Goal: Communication & Community: Share content

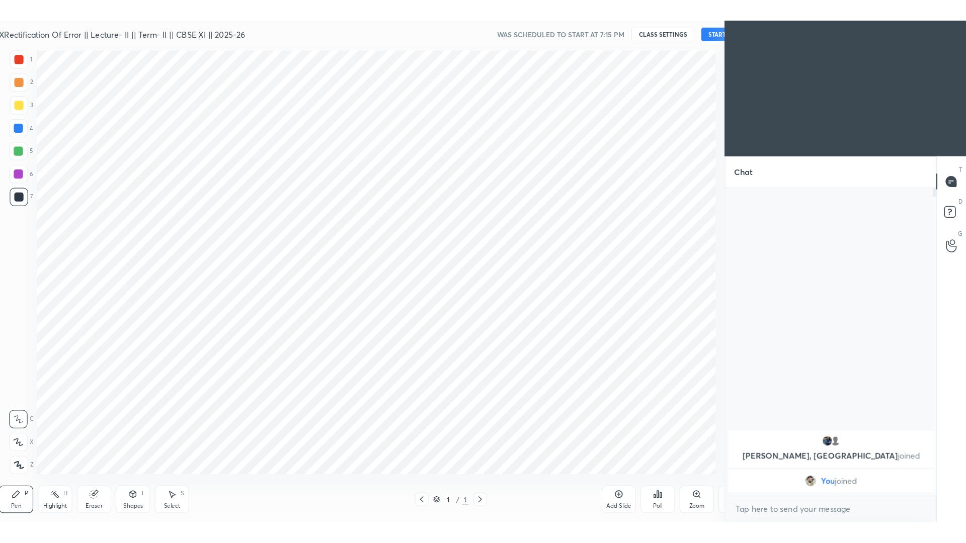
scroll to position [49915, 49695]
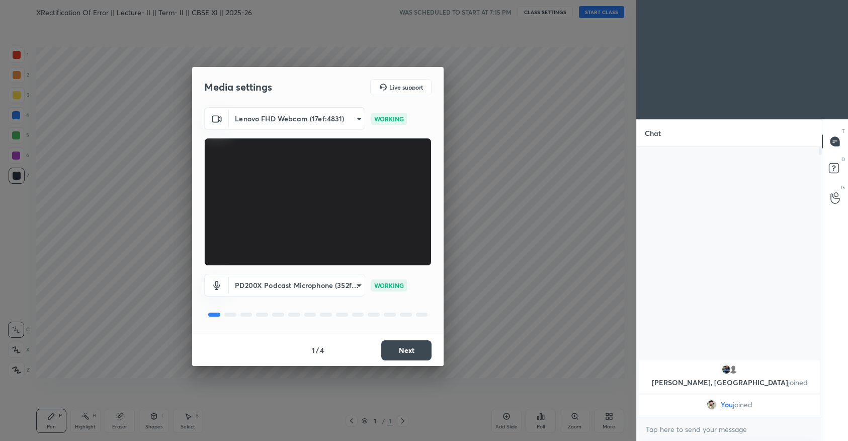
click at [405, 349] on button "Next" at bounding box center [406, 350] width 50 height 20
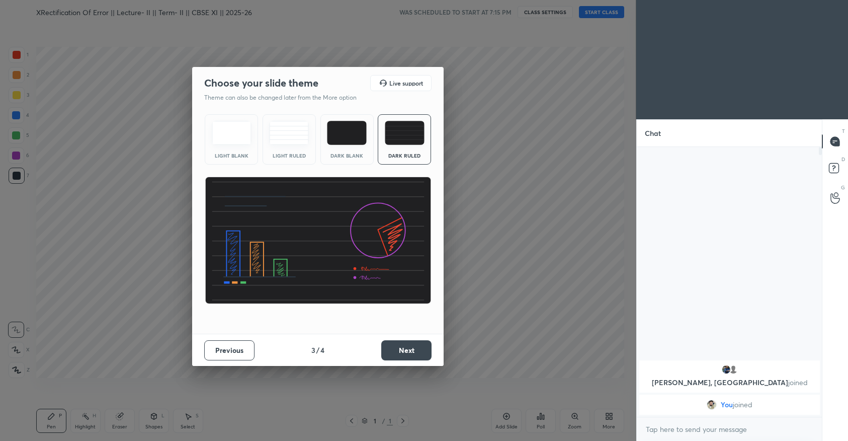
click at [405, 349] on button "Next" at bounding box center [406, 350] width 50 height 20
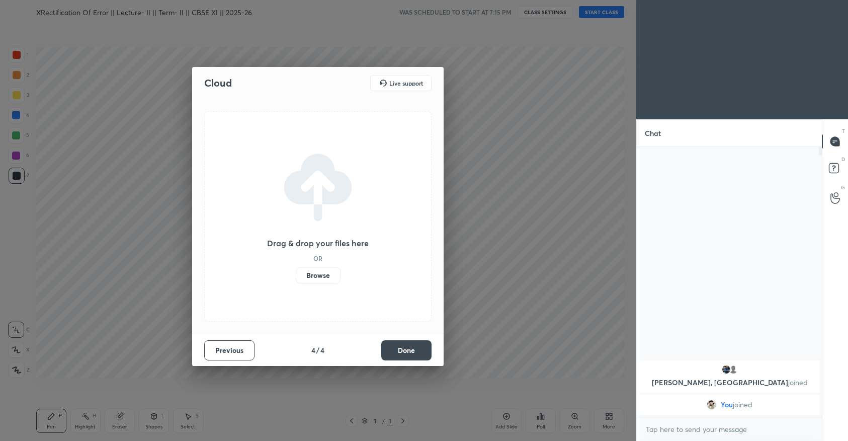
click at [405, 349] on button "Done" at bounding box center [406, 350] width 50 height 20
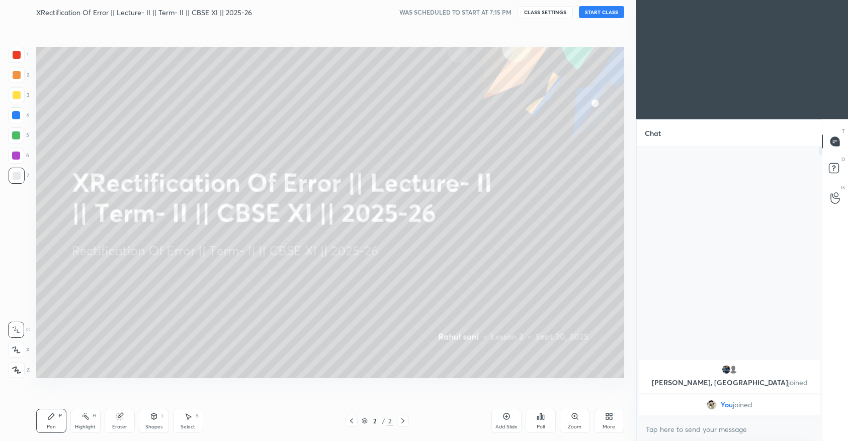
click at [593, 13] on button "START CLASS" at bounding box center [601, 12] width 45 height 12
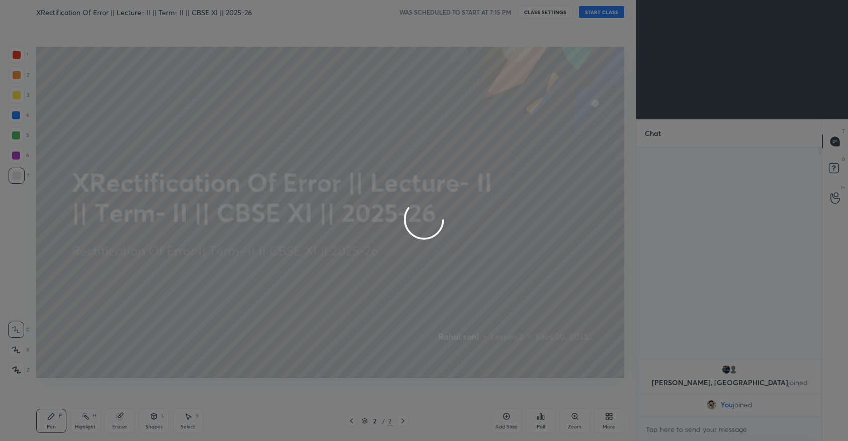
type textarea "x"
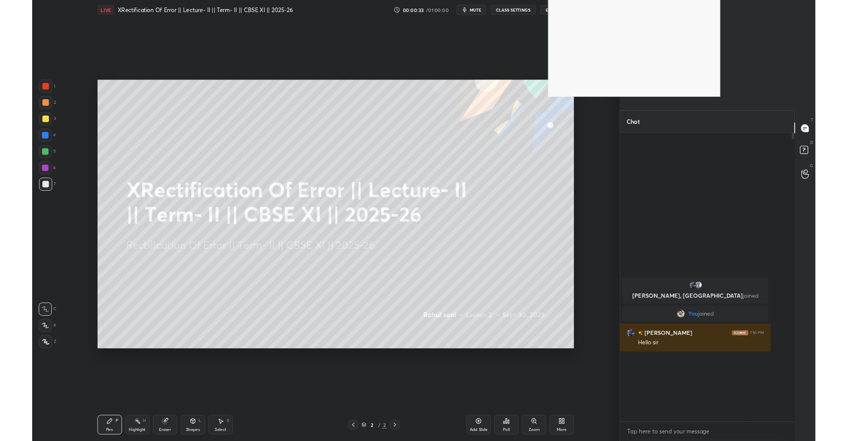
scroll to position [377, 211]
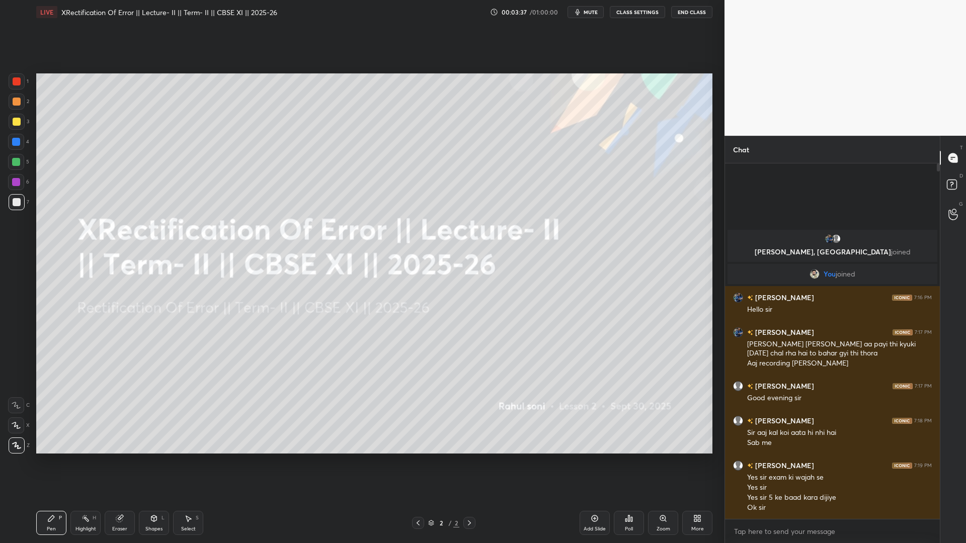
click at [701, 440] on div "More" at bounding box center [697, 523] width 30 height 24
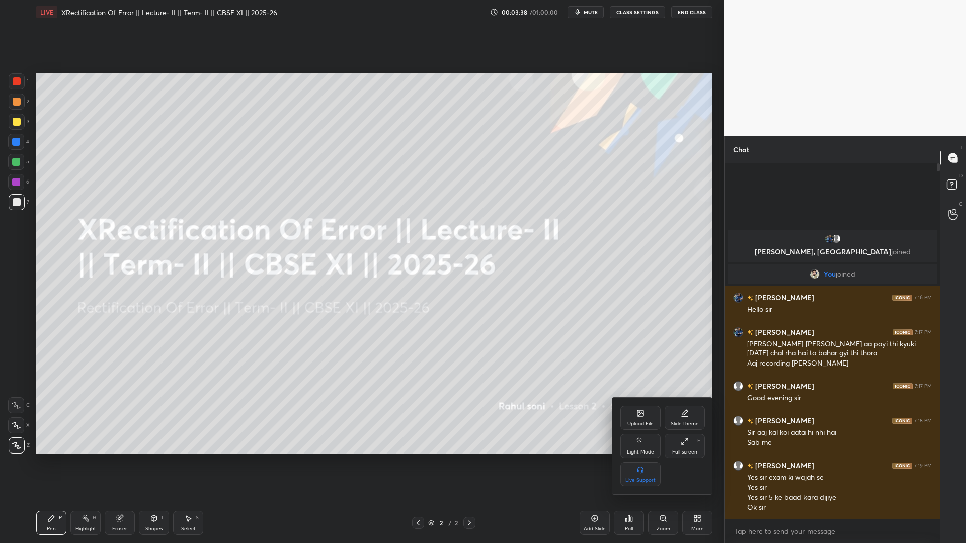
click at [688, 440] on div at bounding box center [483, 271] width 966 height 543
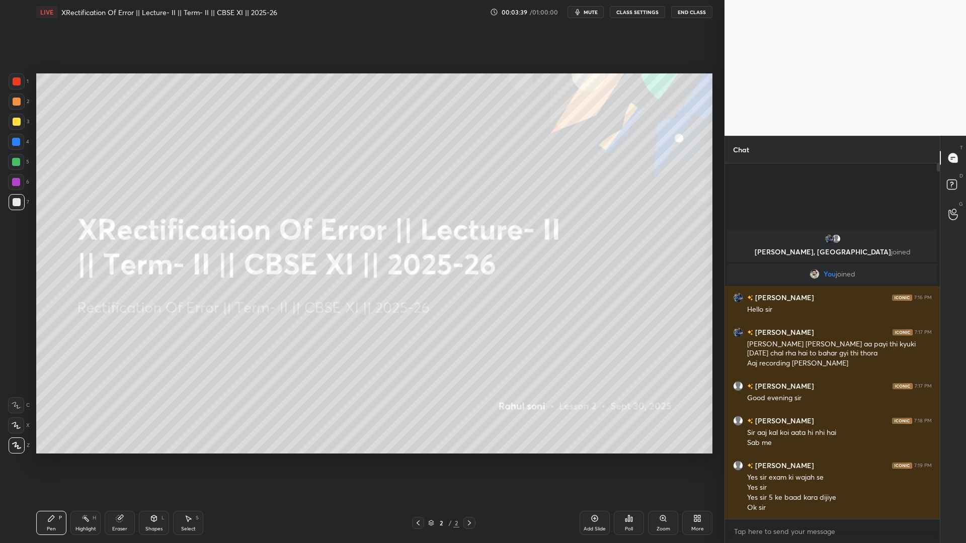
click at [697, 440] on div "More" at bounding box center [697, 523] width 30 height 24
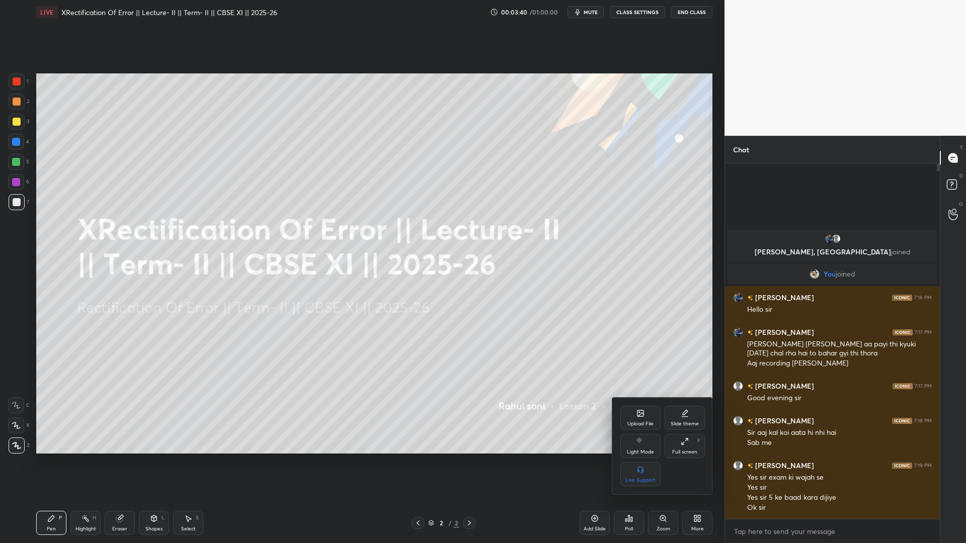
click at [696, 440] on div at bounding box center [483, 271] width 966 height 543
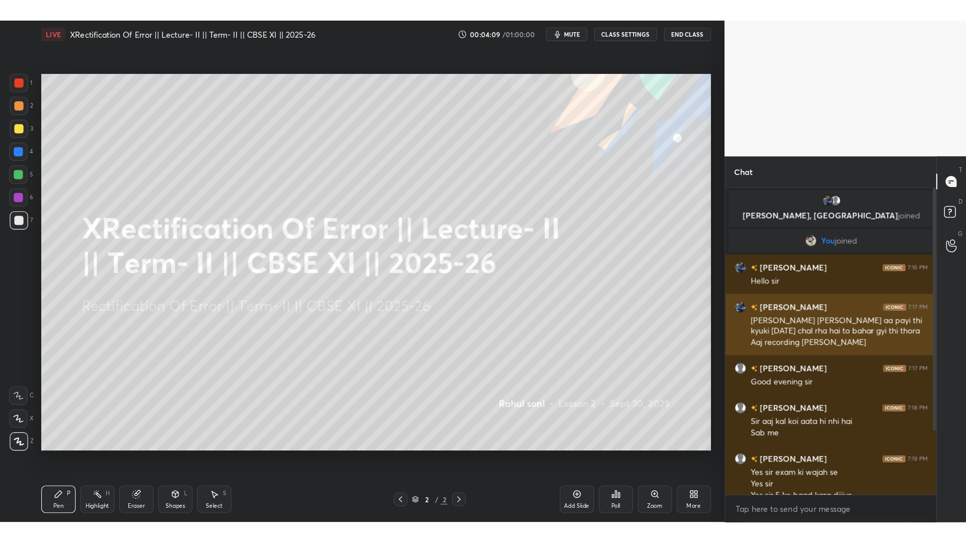
scroll to position [80, 0]
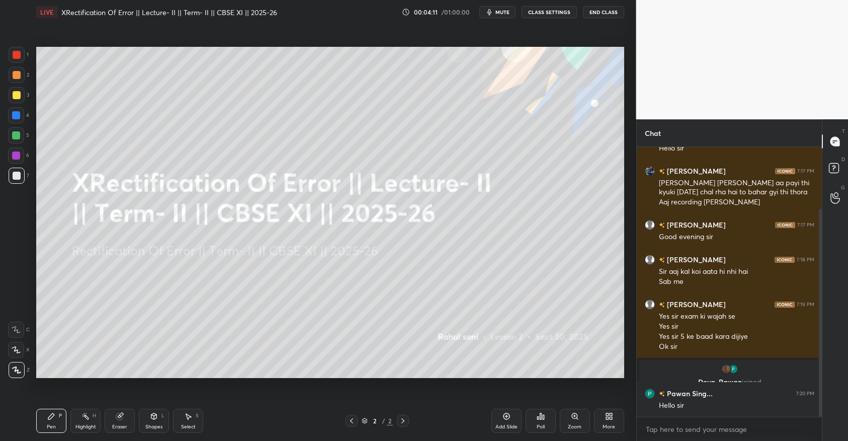
click at [610, 414] on icon at bounding box center [611, 414] width 3 height 3
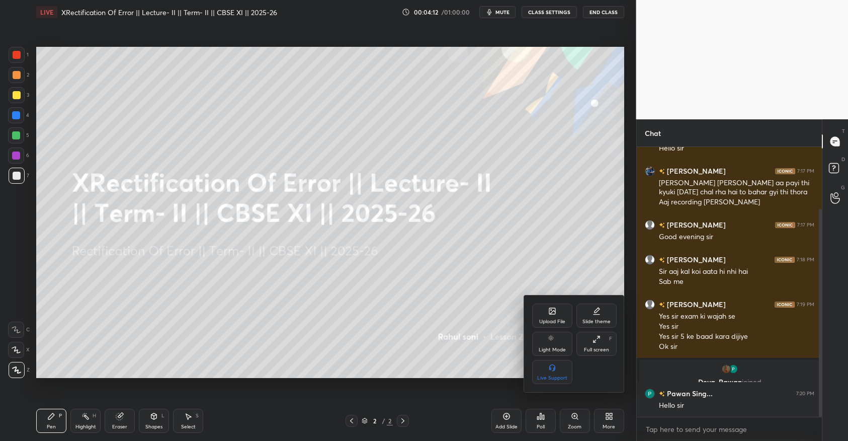
click at [548, 314] on icon at bounding box center [552, 311] width 8 height 8
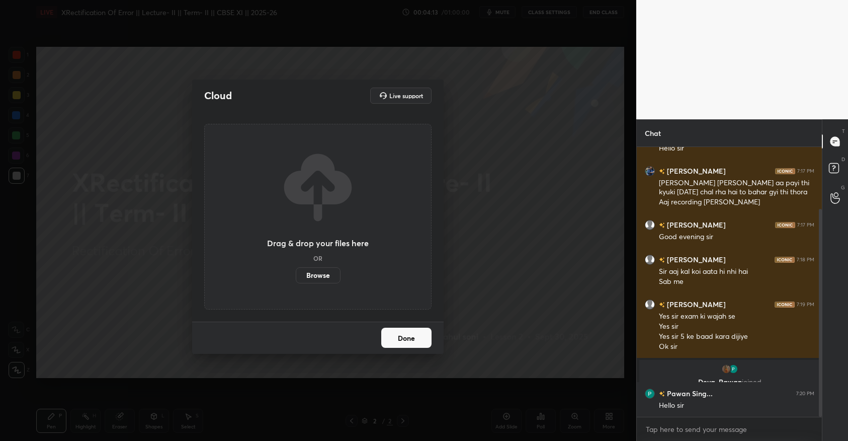
click at [307, 274] on label "Browse" at bounding box center [318, 275] width 45 height 16
click at [296, 274] on input "Browse" at bounding box center [296, 275] width 0 height 16
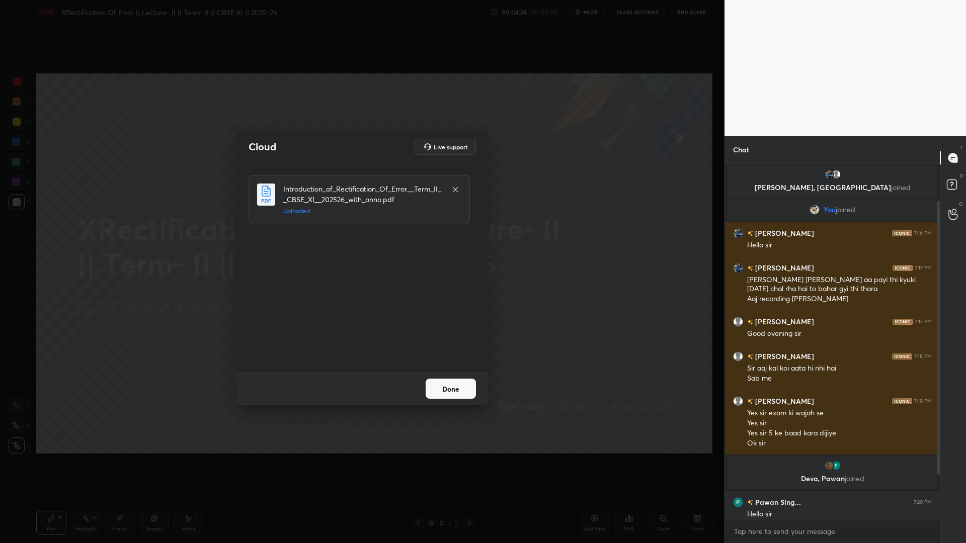
scroll to position [7, 0]
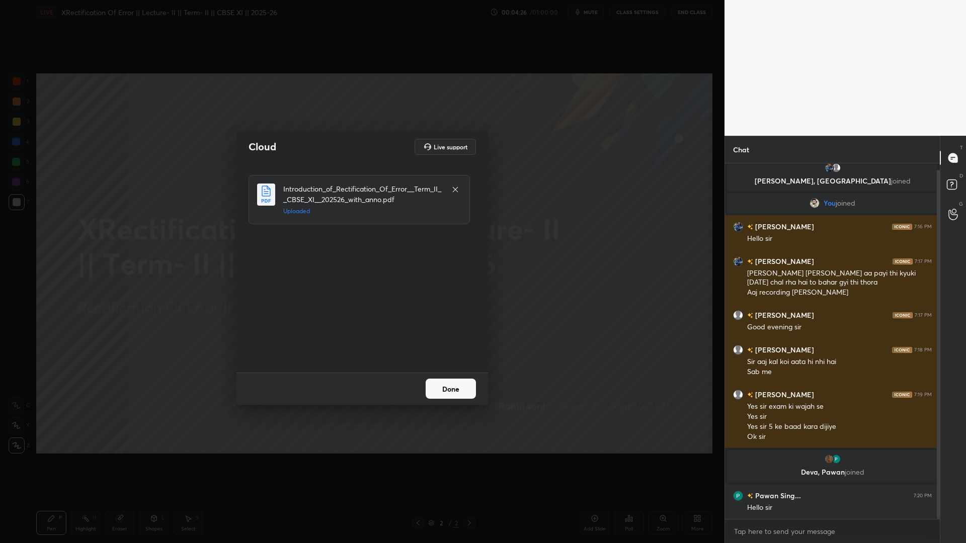
click at [467, 391] on button "Done" at bounding box center [450, 389] width 50 height 20
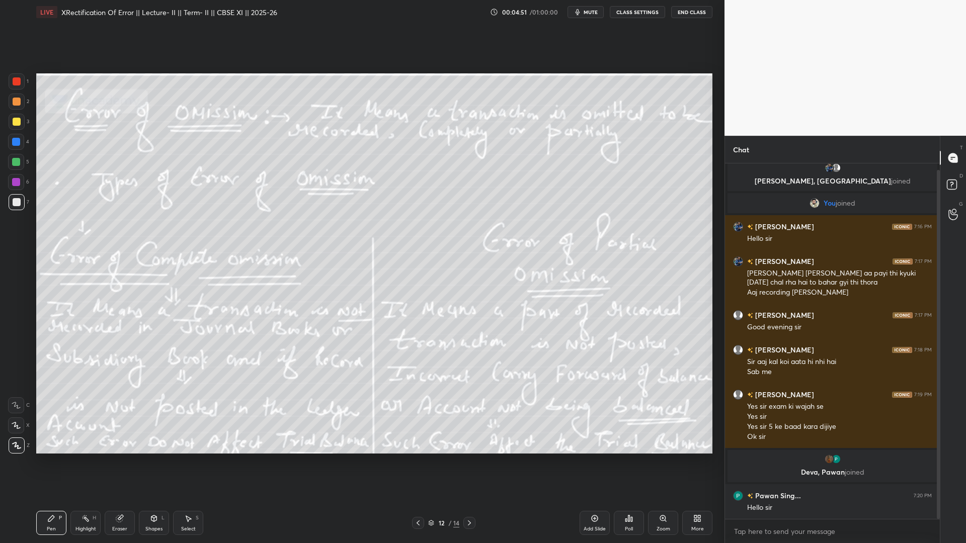
click at [599, 440] on div "Add Slide" at bounding box center [594, 523] width 30 height 24
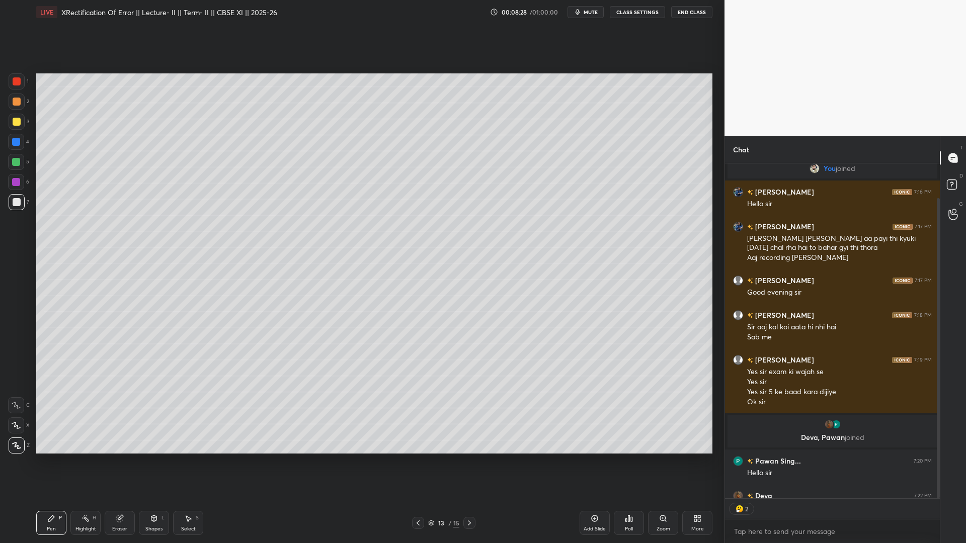
scroll to position [97, 0]
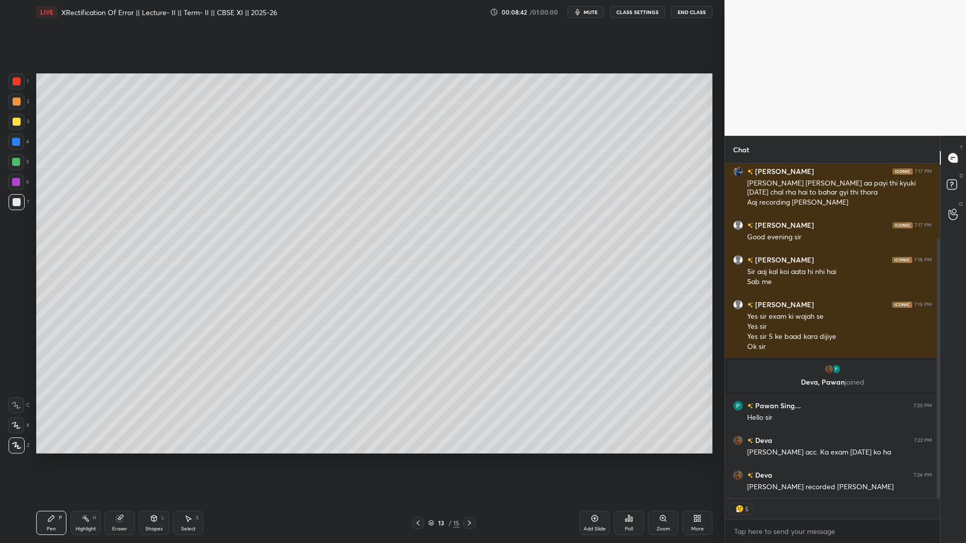
type textarea "x"
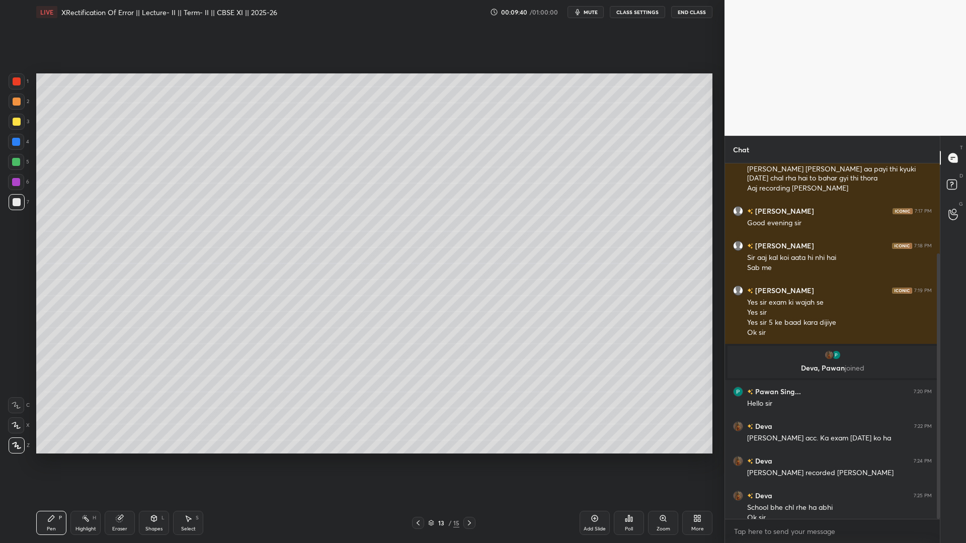
scroll to position [121, 0]
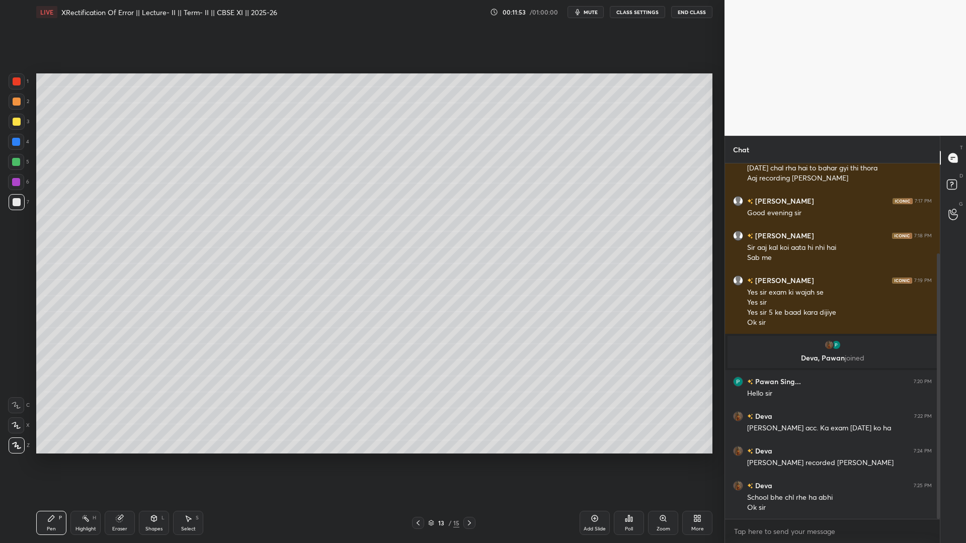
click at [598, 440] on icon at bounding box center [594, 518] width 8 height 8
click at [602, 440] on div "Add Slide" at bounding box center [594, 529] width 22 height 5
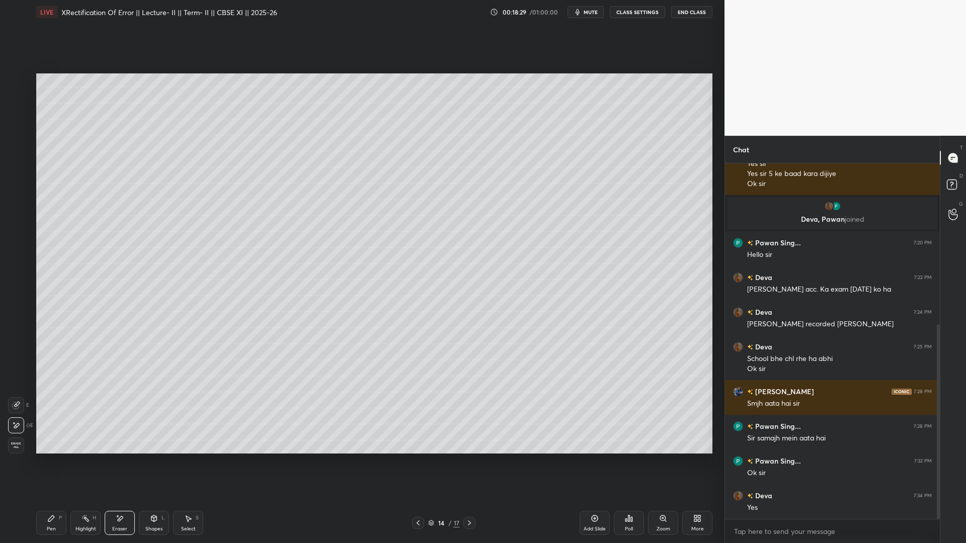
scroll to position [294, 0]
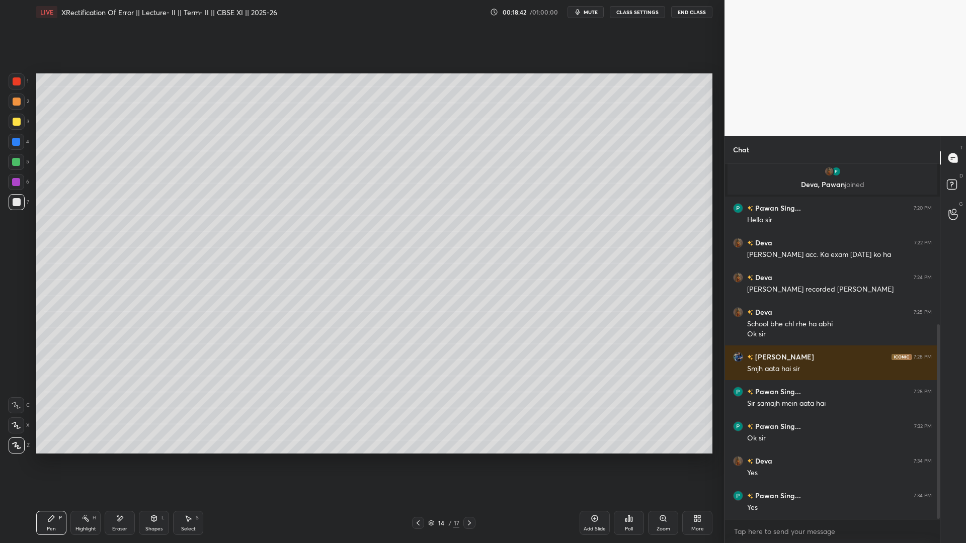
click at [594, 13] on span "mute" at bounding box center [590, 12] width 14 height 7
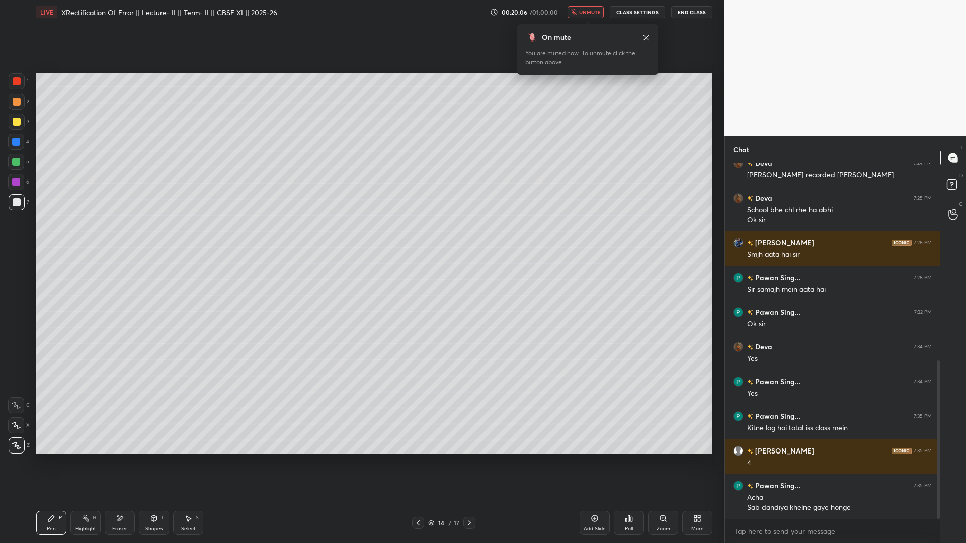
scroll to position [443, 0]
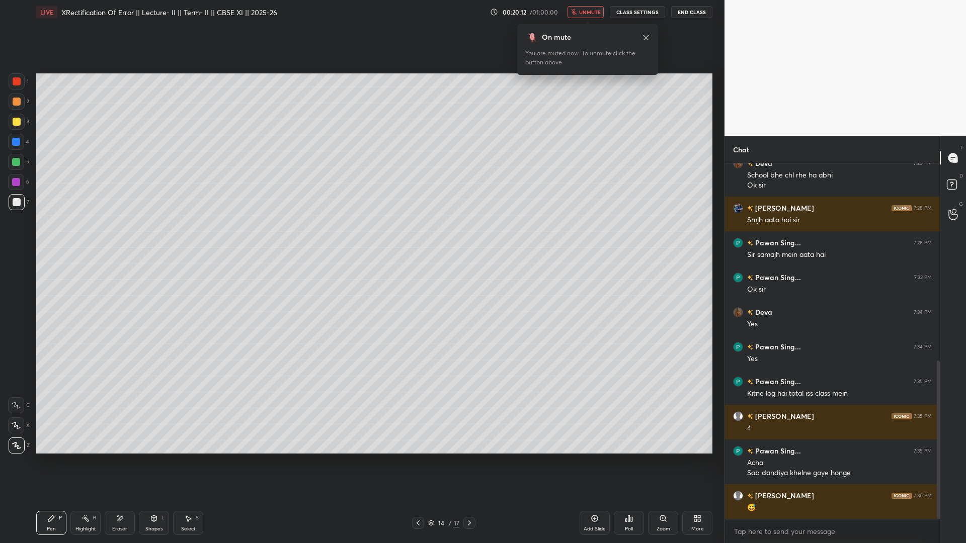
click at [581, 6] on button "unmute" at bounding box center [585, 12] width 36 height 12
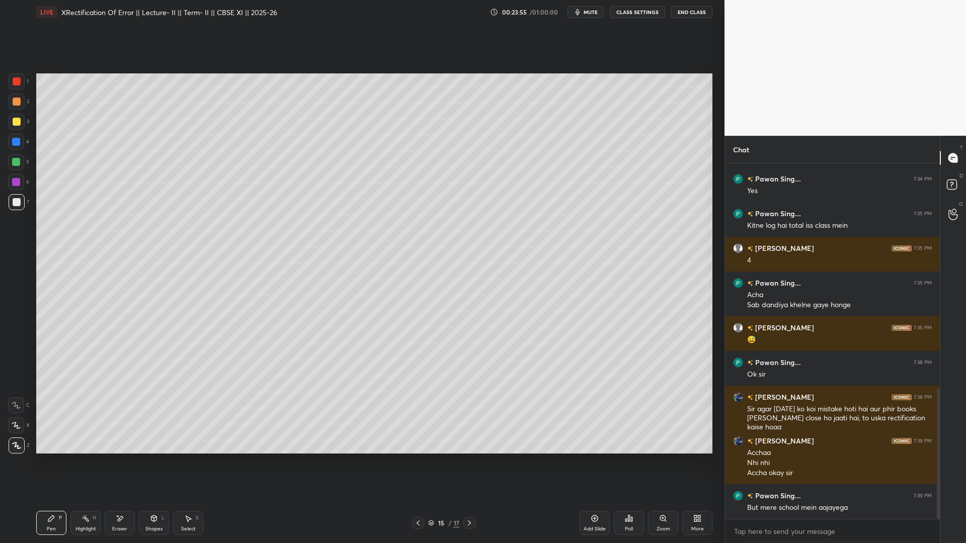
scroll to position [646, 0]
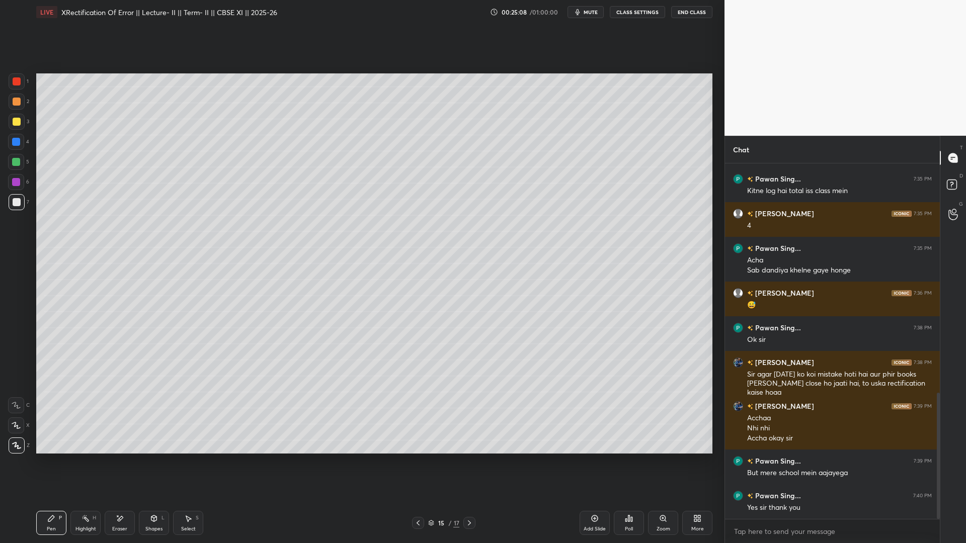
click at [415, 440] on icon at bounding box center [418, 523] width 8 height 8
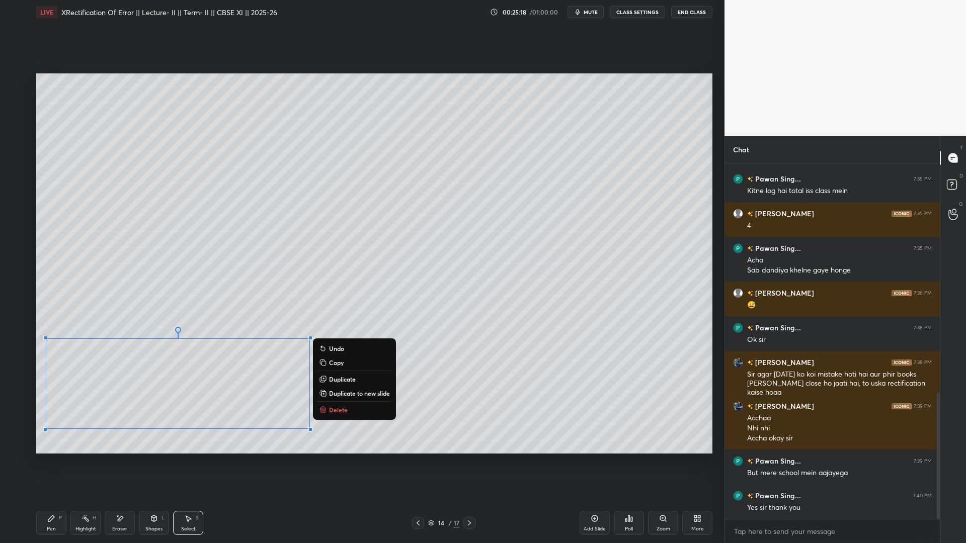
drag, startPoint x: 38, startPoint y: 325, endPoint x: 629, endPoint y: 513, distance: 620.1
click at [666, 440] on div "LIVE XRectification Of Error || Lecture- II || Term- II || CBSE XI || 2025-26 0…" at bounding box center [374, 271] width 684 height 543
click at [250, 337] on div "0 ° Undo Copy Duplicate Duplicate to new slide Delete" at bounding box center [374, 263] width 676 height 380
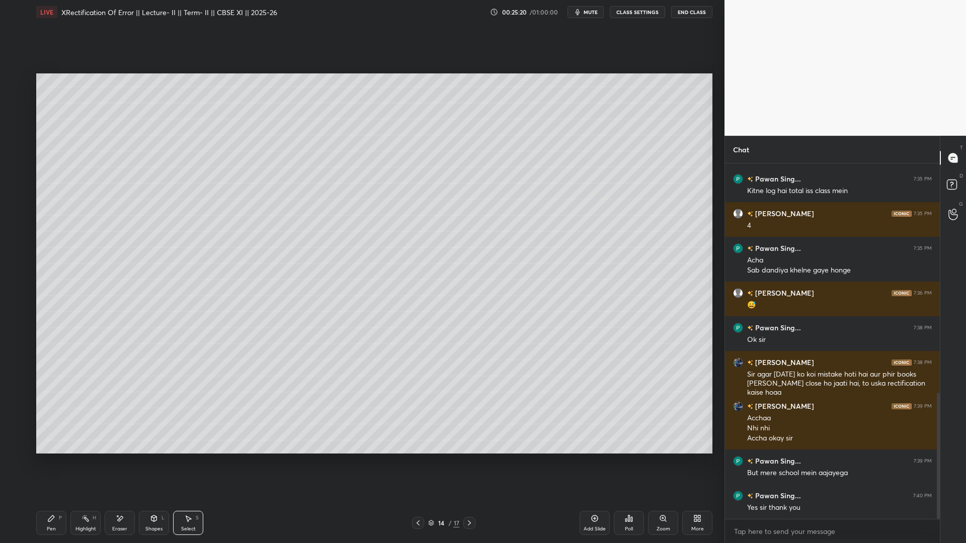
scroll to position [680, 0]
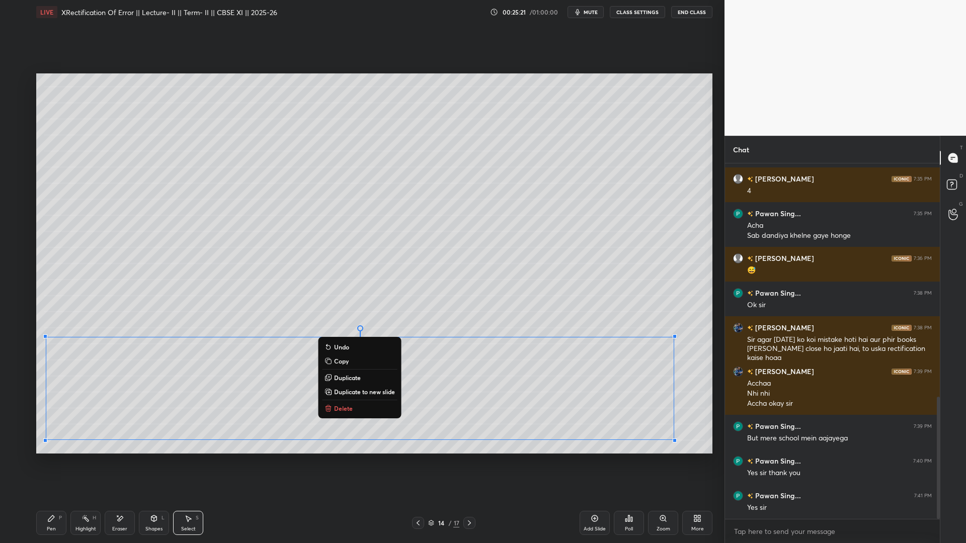
drag, startPoint x: 49, startPoint y: 324, endPoint x: 704, endPoint y: 463, distance: 669.9
click at [707, 440] on div "0 ° Undo Copy Duplicate Duplicate to new slide Delete Setting up your live clas…" at bounding box center [374, 263] width 684 height 479
click at [505, 314] on div "0 ° Undo Copy Duplicate Duplicate to new slide Delete" at bounding box center [374, 263] width 676 height 380
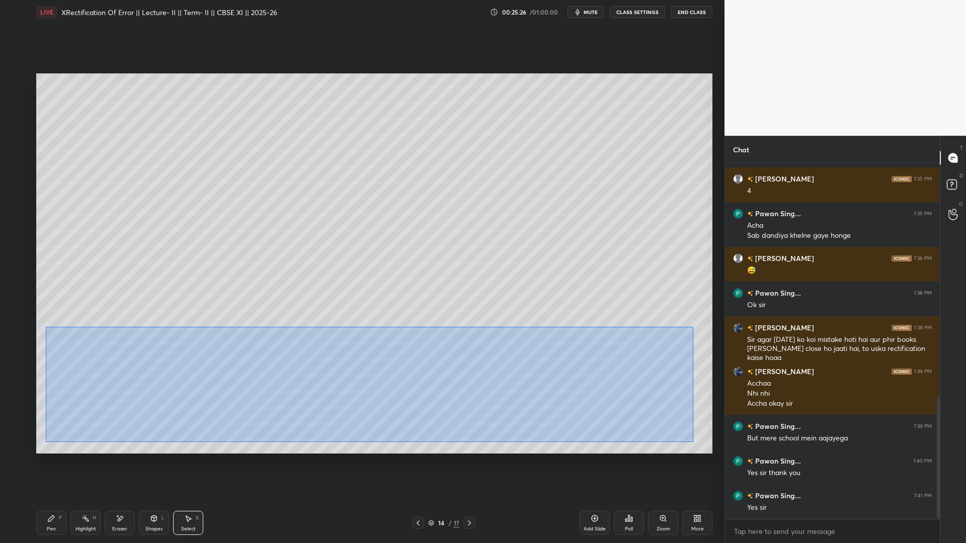
drag, startPoint x: 45, startPoint y: 327, endPoint x: 697, endPoint y: 445, distance: 662.3
click at [697, 440] on div "0 ° Undo Copy Duplicate Duplicate to new slide Delete" at bounding box center [374, 263] width 676 height 380
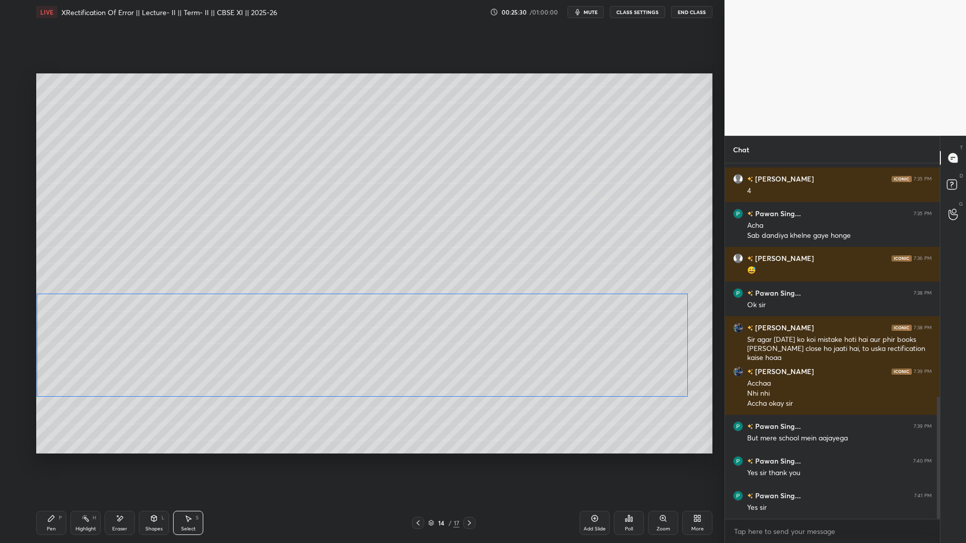
drag, startPoint x: 494, startPoint y: 345, endPoint x: 489, endPoint y: 344, distance: 5.1
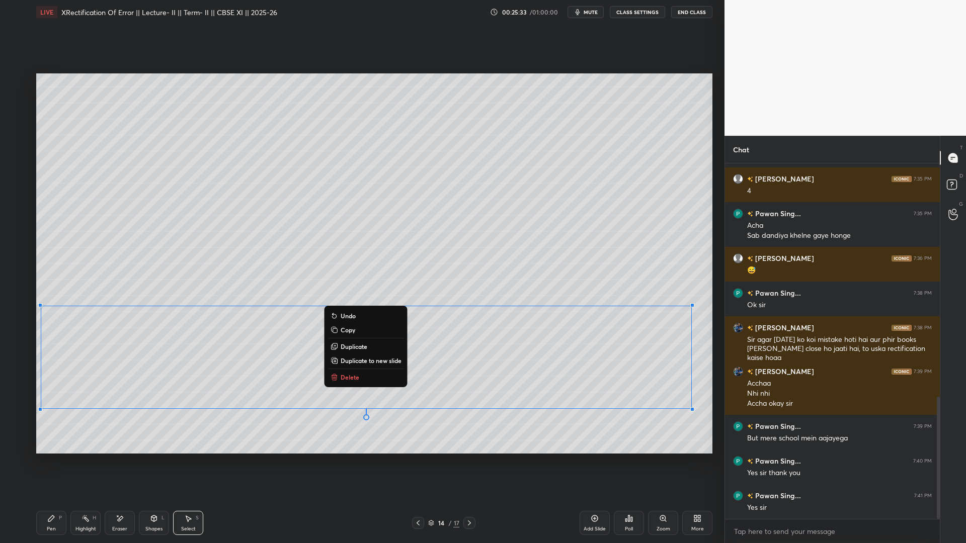
click at [425, 433] on div "0 ° Undo Copy Duplicate Duplicate to new slide Delete" at bounding box center [374, 263] width 676 height 380
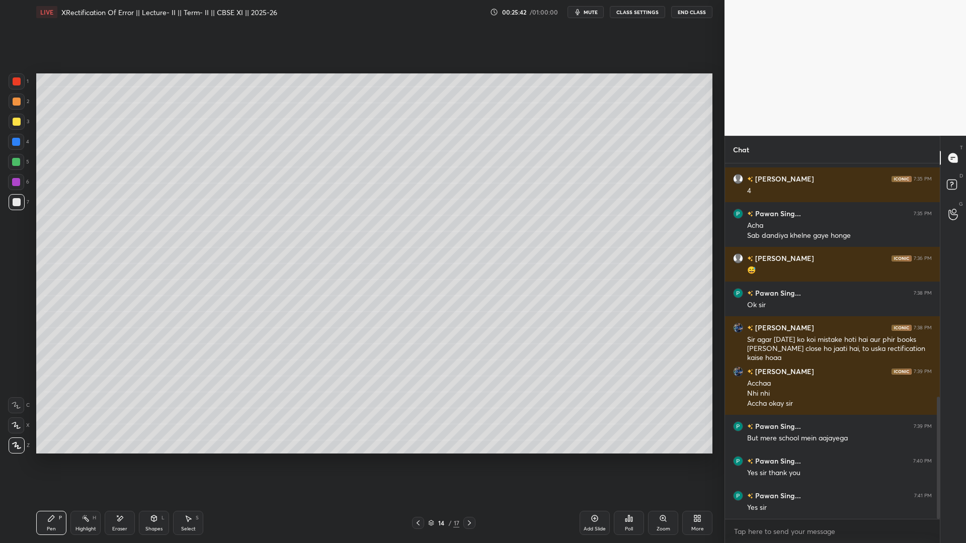
click at [596, 440] on div "Add Slide" at bounding box center [594, 523] width 30 height 24
drag, startPoint x: 468, startPoint y: 523, endPoint x: 464, endPoint y: 518, distance: 6.4
click at [468, 440] on icon at bounding box center [469, 523] width 8 height 8
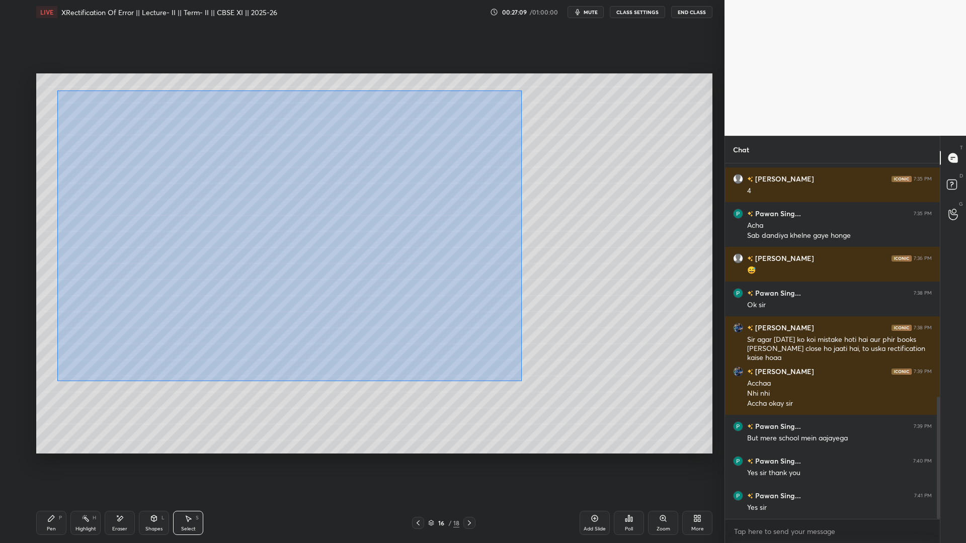
drag, startPoint x: 56, startPoint y: 90, endPoint x: 516, endPoint y: 365, distance: 535.7
click at [523, 381] on div "0 ° Undo Copy Duplicate Duplicate to new slide Delete" at bounding box center [374, 263] width 676 height 380
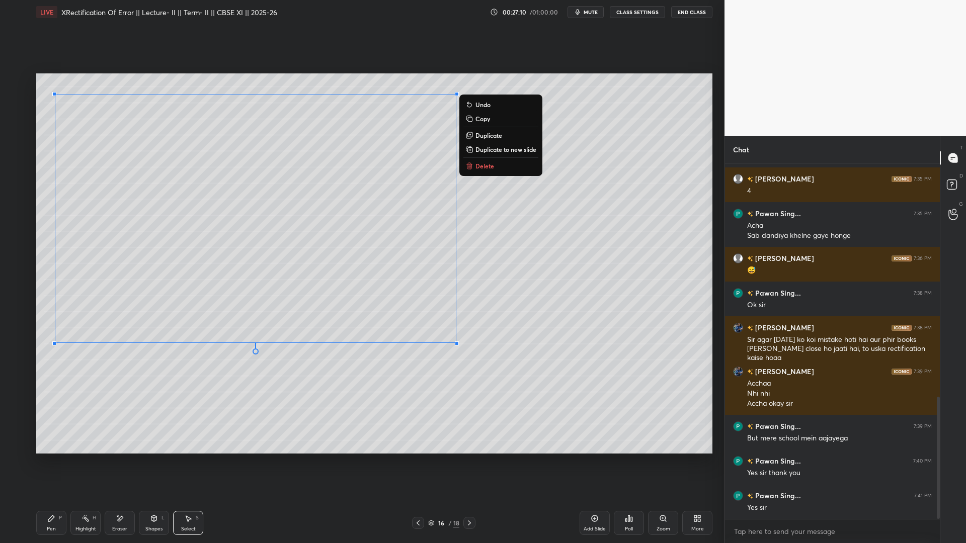
click at [469, 119] on rect at bounding box center [470, 119] width 5 height 5
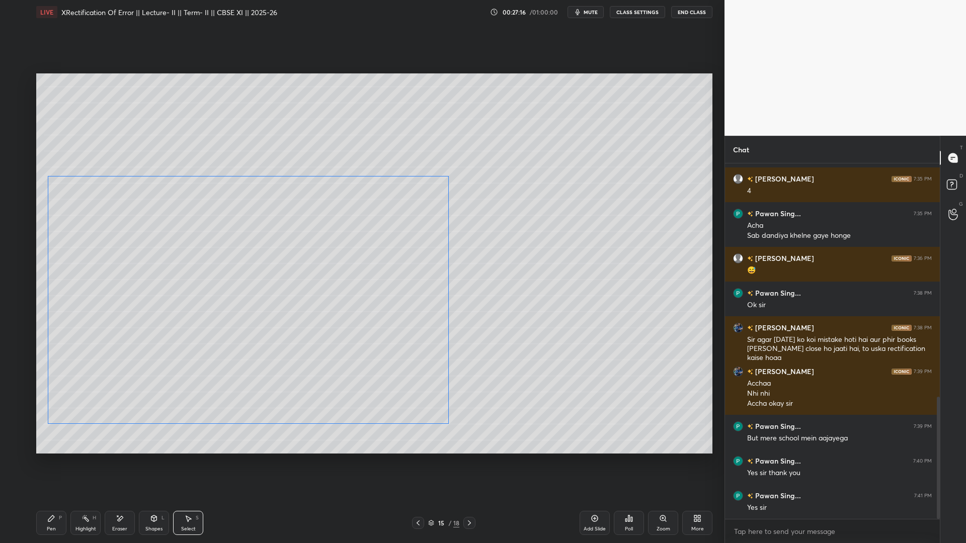
drag, startPoint x: 326, startPoint y: 250, endPoint x: 449, endPoint y: 326, distance: 144.6
click at [320, 331] on div "0 ° Undo Copy Paste here Duplicate Duplicate to new slide Delete" at bounding box center [374, 263] width 676 height 380
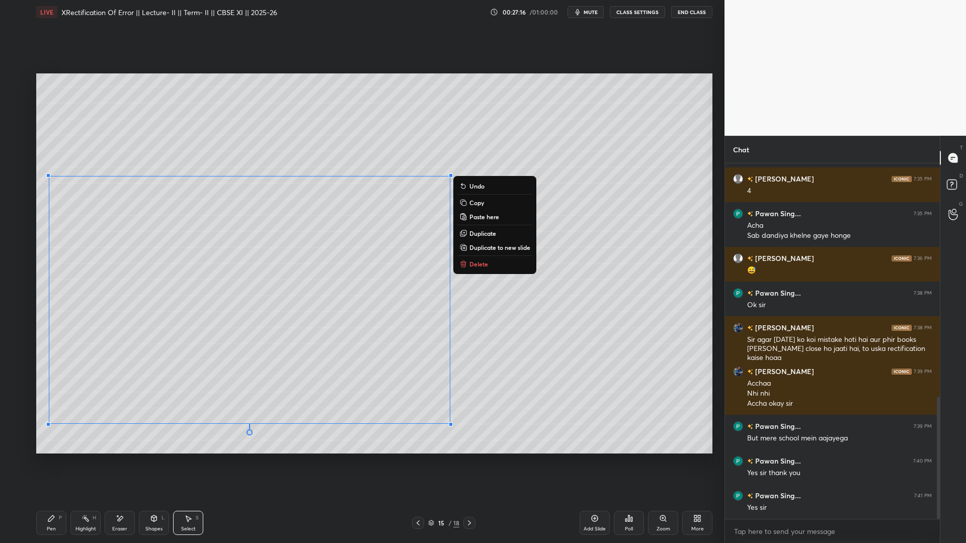
drag, startPoint x: 597, startPoint y: 318, endPoint x: 589, endPoint y: 313, distance: 9.2
click at [596, 318] on div "0 ° Undo Copy Paste here Duplicate Duplicate to new slide Delete" at bounding box center [374, 263] width 676 height 380
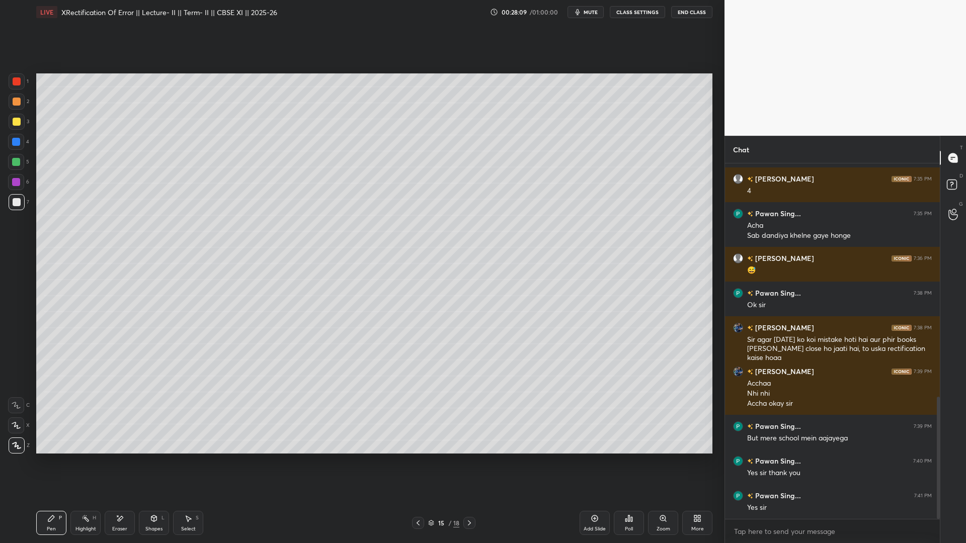
click at [587, 9] on span "mute" at bounding box center [590, 12] width 14 height 7
click at [682, 18] on div "LIVE XRectification Of Error || Lecture- II || Term- II || CBSE XI || 2025-26 0…" at bounding box center [374, 12] width 676 height 24
click at [682, 15] on button "End Class" at bounding box center [691, 12] width 41 height 12
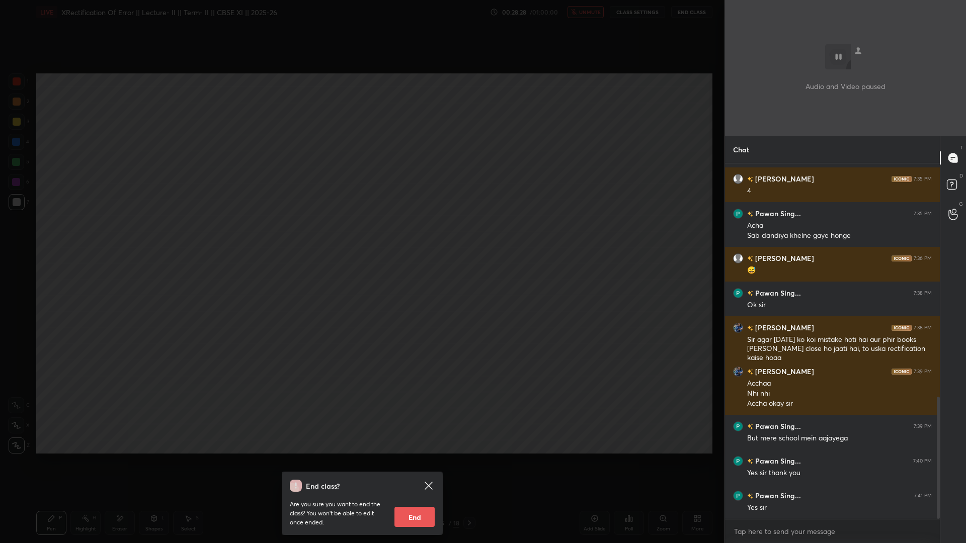
click at [643, 94] on div "End class? Are you sure you want to end the class? You won’t be able to edit on…" at bounding box center [362, 271] width 724 height 543
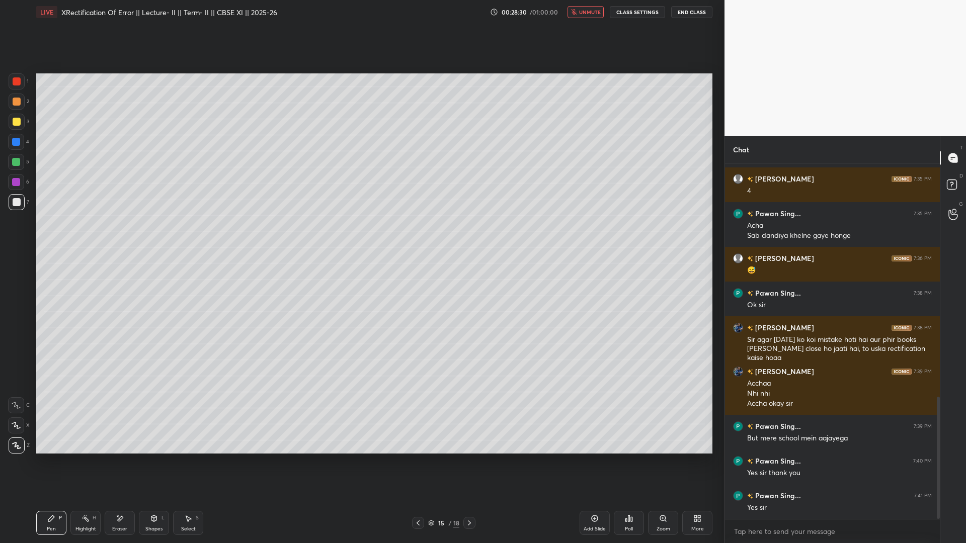
click at [589, 10] on span "unmute" at bounding box center [590, 12] width 22 height 7
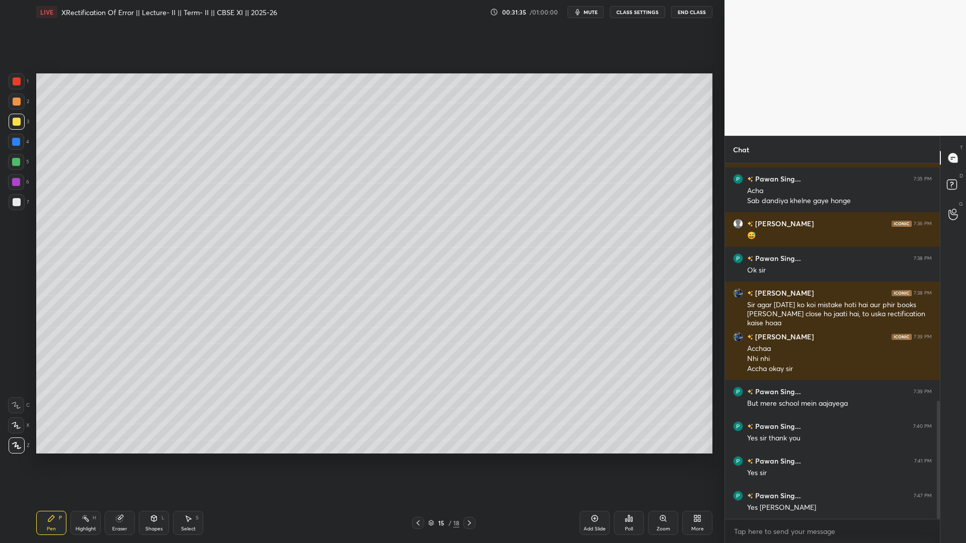
scroll to position [750, 0]
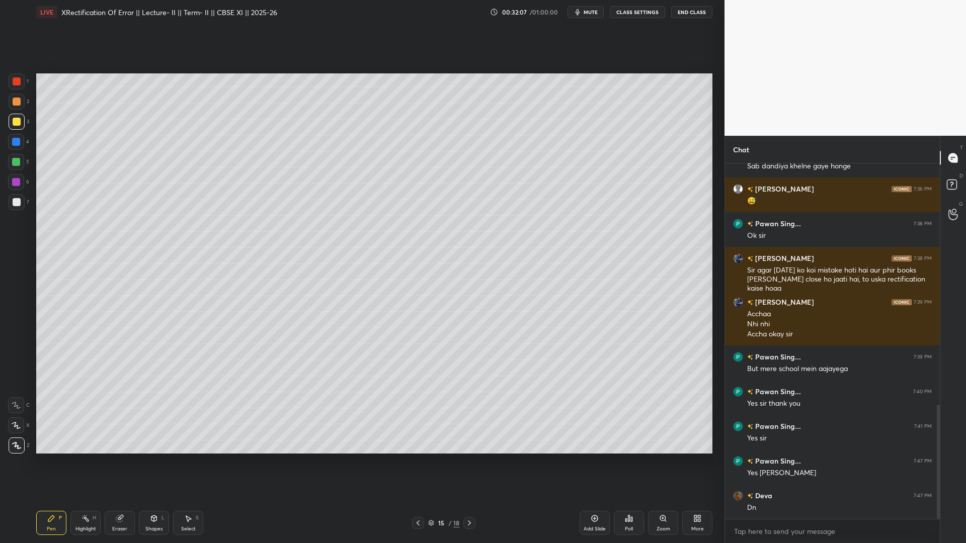
click at [592, 440] on div "Add Slide" at bounding box center [594, 523] width 30 height 24
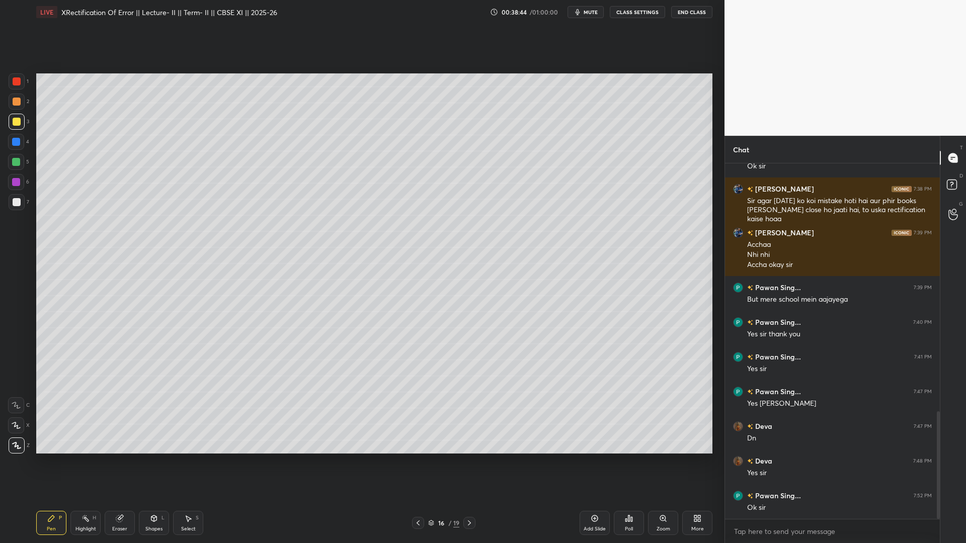
scroll to position [854, 0]
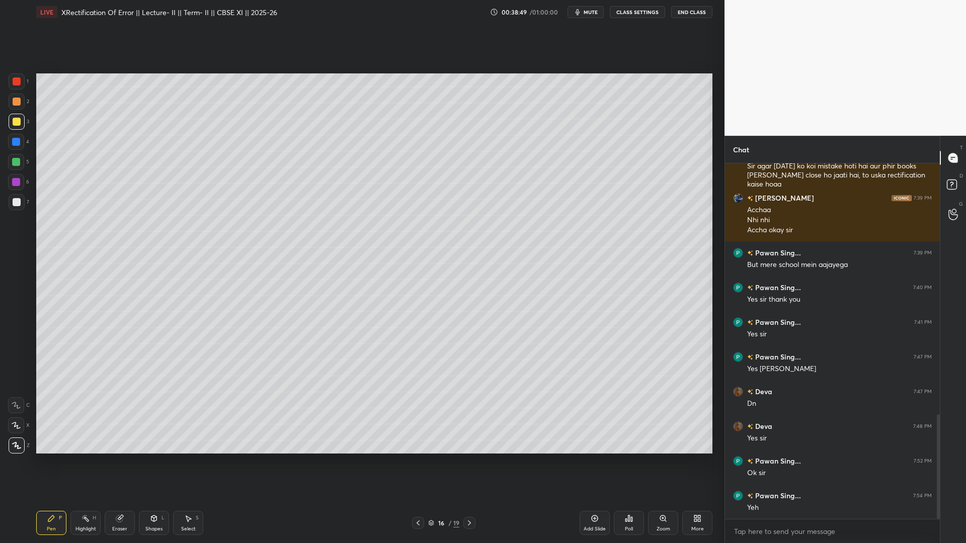
click at [596, 440] on div "Add Slide" at bounding box center [594, 523] width 30 height 24
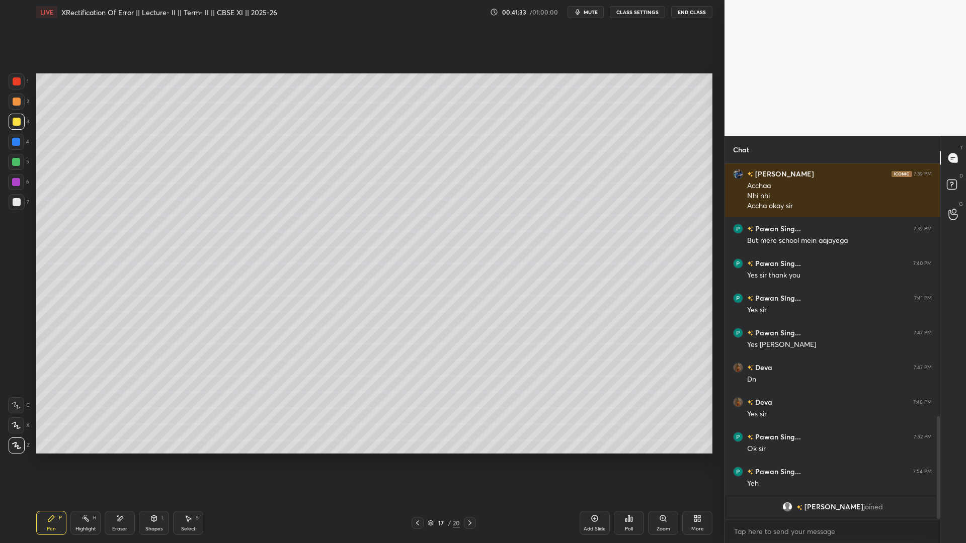
click at [415, 440] on icon at bounding box center [417, 523] width 8 height 8
click at [417, 440] on icon at bounding box center [417, 523] width 8 height 8
click at [472, 440] on icon at bounding box center [470, 523] width 8 height 8
click at [420, 440] on icon at bounding box center [417, 523] width 8 height 8
click at [418, 440] on icon at bounding box center [417, 523] width 8 height 8
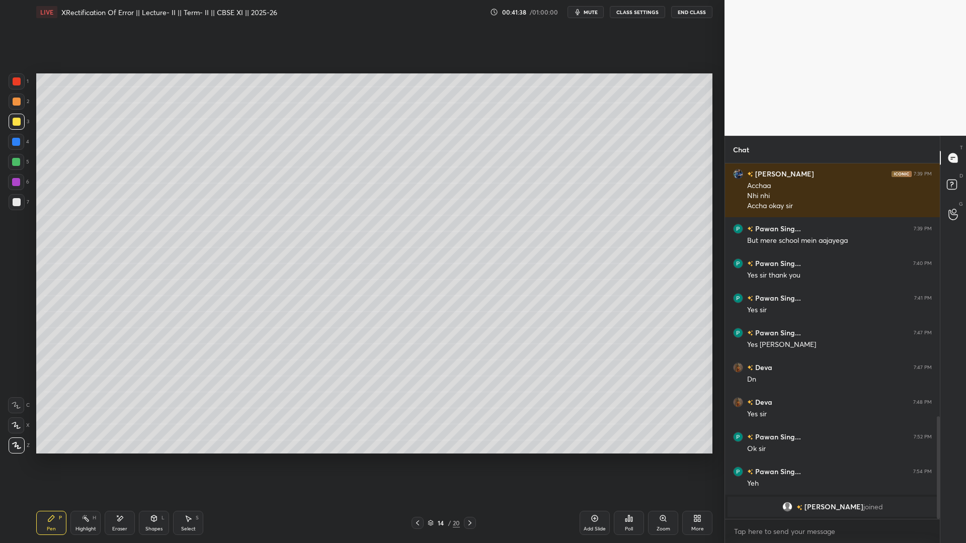
click at [470, 440] on icon at bounding box center [469, 523] width 3 height 5
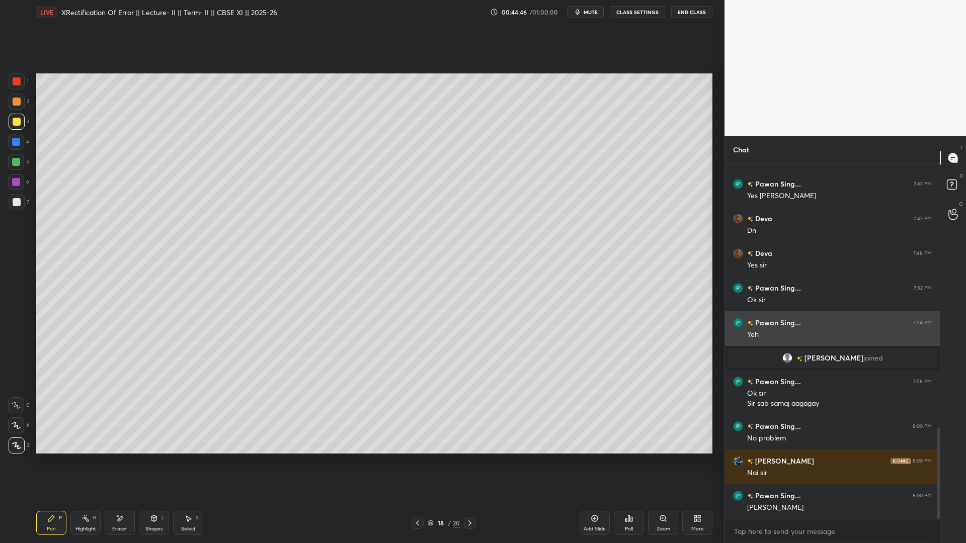
scroll to position [1037, 0]
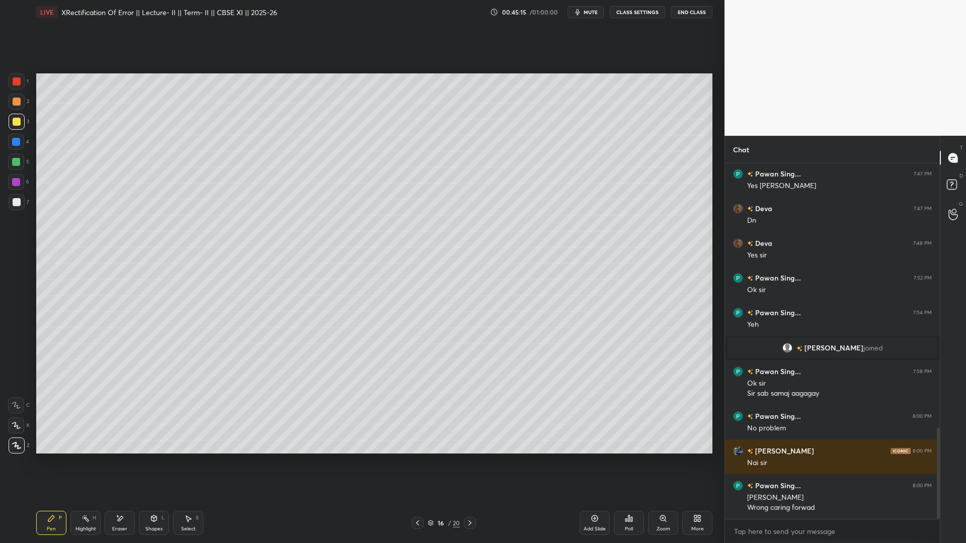
click at [683, 15] on button "End Class" at bounding box center [691, 12] width 41 height 12
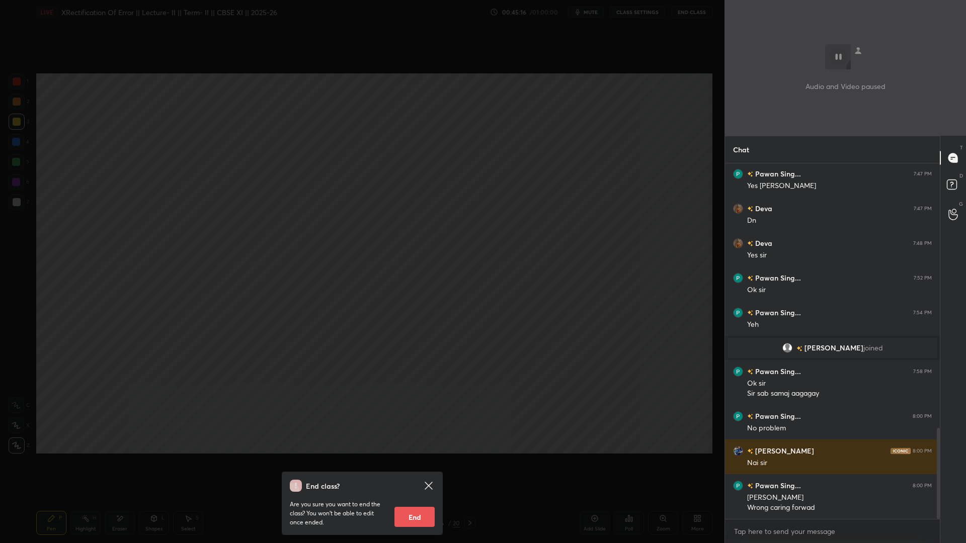
click at [428, 440] on button "End" at bounding box center [414, 517] width 40 height 20
type textarea "x"
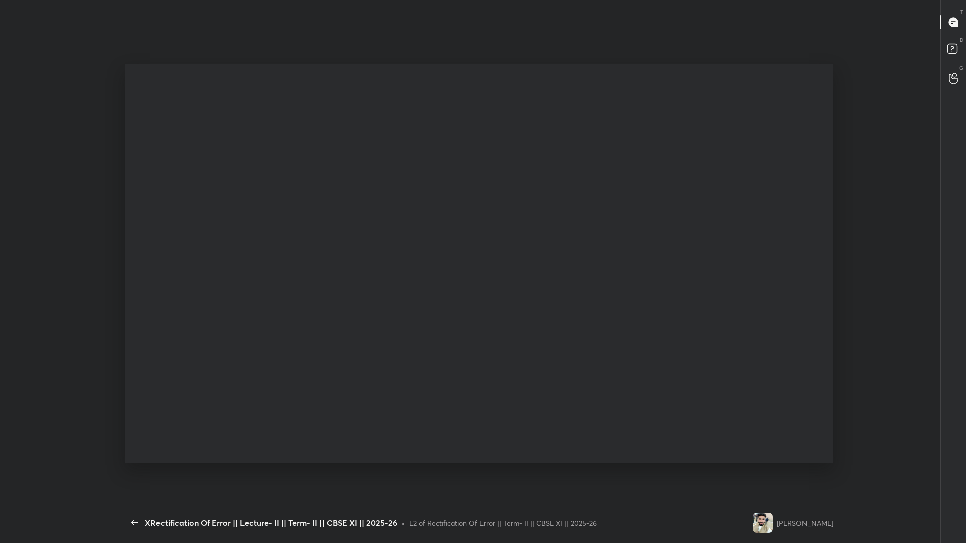
scroll to position [0, 0]
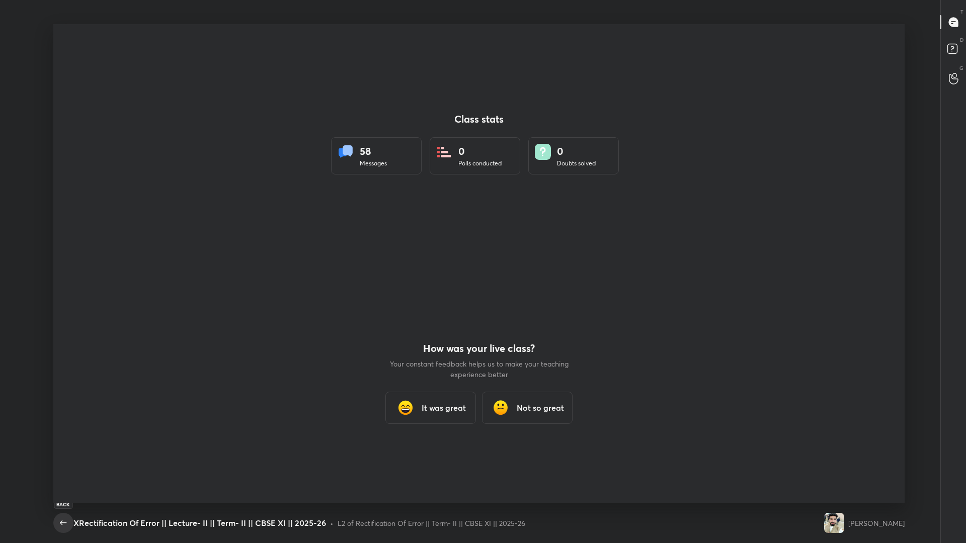
click at [58, 440] on icon "button" at bounding box center [63, 523] width 12 height 12
click at [62, 440] on icon "button" at bounding box center [63, 523] width 12 height 12
